Goal: Find contact information: Find contact information

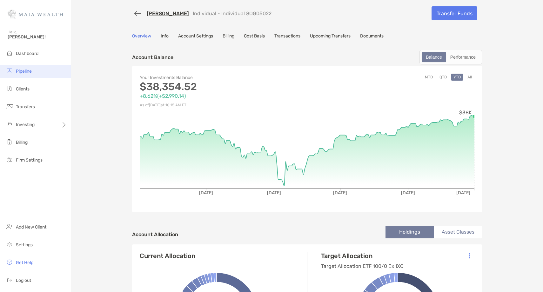
click at [39, 71] on li "Pipeline" at bounding box center [35, 71] width 71 height 13
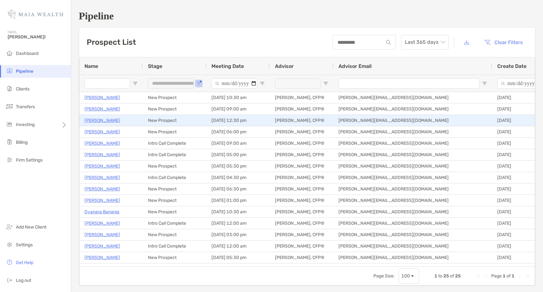
click at [109, 123] on p "Cole Zimmerman" at bounding box center [102, 121] width 36 height 8
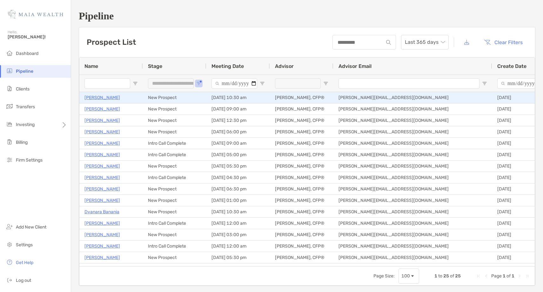
click at [97, 98] on p "[PERSON_NAME]" at bounding box center [102, 98] width 36 height 8
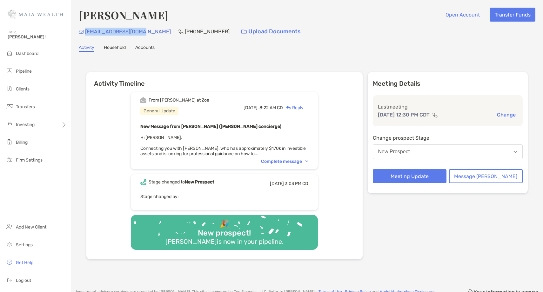
drag, startPoint x: 143, startPoint y: 32, endPoint x: 85, endPoint y: 34, distance: 57.8
click at [85, 34] on div "czimmer112@gmail.com (773) 633-3794 Upload Documents" at bounding box center [307, 32] width 457 height 14
copy p "czimmer112@gmail.com"
click at [301, 162] on div "Complete message" at bounding box center [284, 161] width 47 height 5
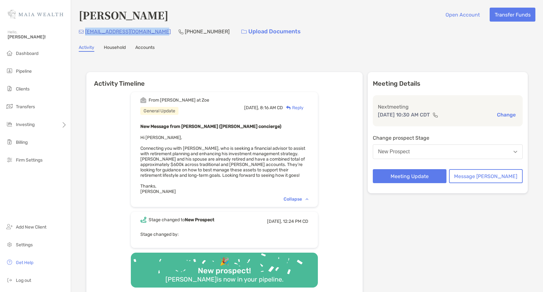
drag, startPoint x: 167, startPoint y: 31, endPoint x: 85, endPoint y: 31, distance: 81.9
click at [85, 31] on div "[EMAIL_ADDRESS][DOMAIN_NAME] [PHONE_NUMBER] Upload Documents" at bounding box center [307, 32] width 457 height 14
drag, startPoint x: 151, startPoint y: 16, endPoint x: 78, endPoint y: 17, distance: 73.0
click at [78, 17] on div "[PERSON_NAME] Open Account Transfer Funds [EMAIL_ADDRESS][DOMAIN_NAME] [PHONE_N…" at bounding box center [307, 160] width 472 height 320
copy h4 "[PERSON_NAME]"
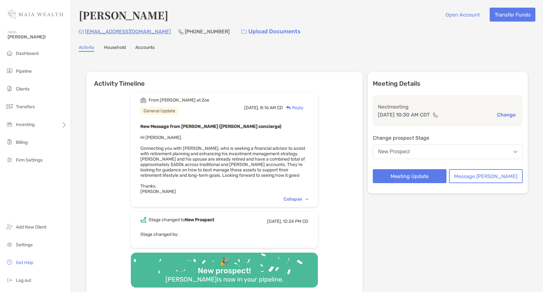
click at [305, 198] on div "Collapse" at bounding box center [296, 199] width 25 height 5
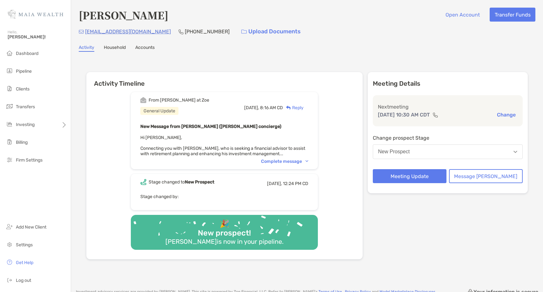
click at [303, 159] on div "Complete message" at bounding box center [284, 161] width 47 height 5
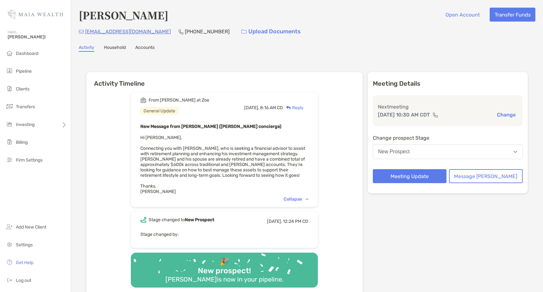
scroll to position [0, 0]
